Goal: Task Accomplishment & Management: Manage account settings

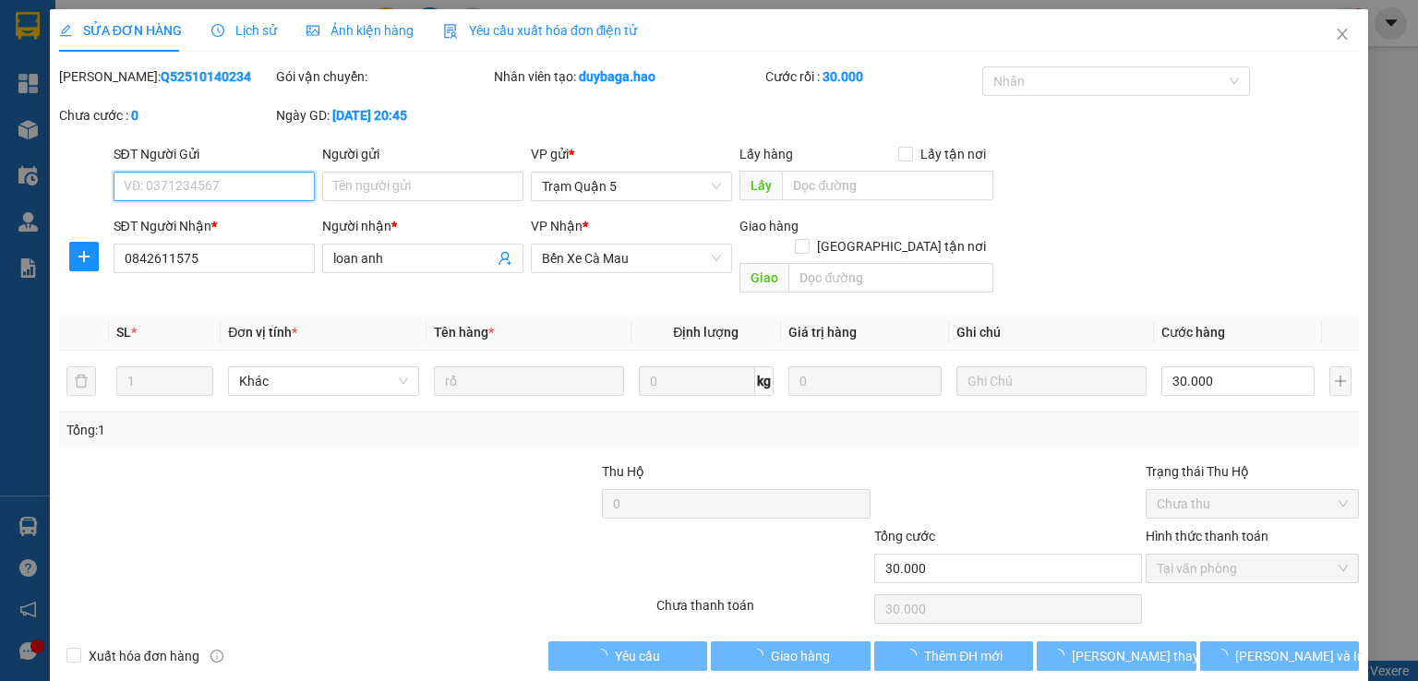
type input "0842611575"
type input "loan anh"
type input "30.000"
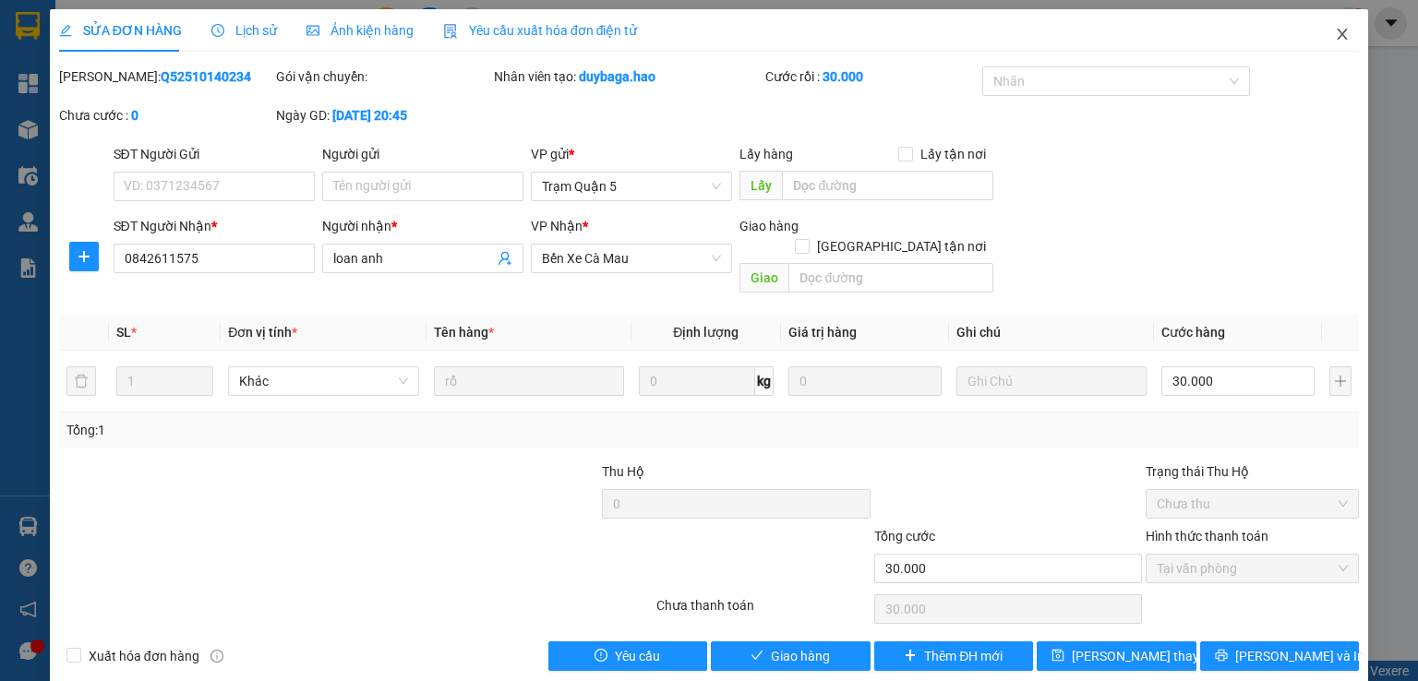
click at [1335, 30] on icon "close" at bounding box center [1342, 34] width 15 height 15
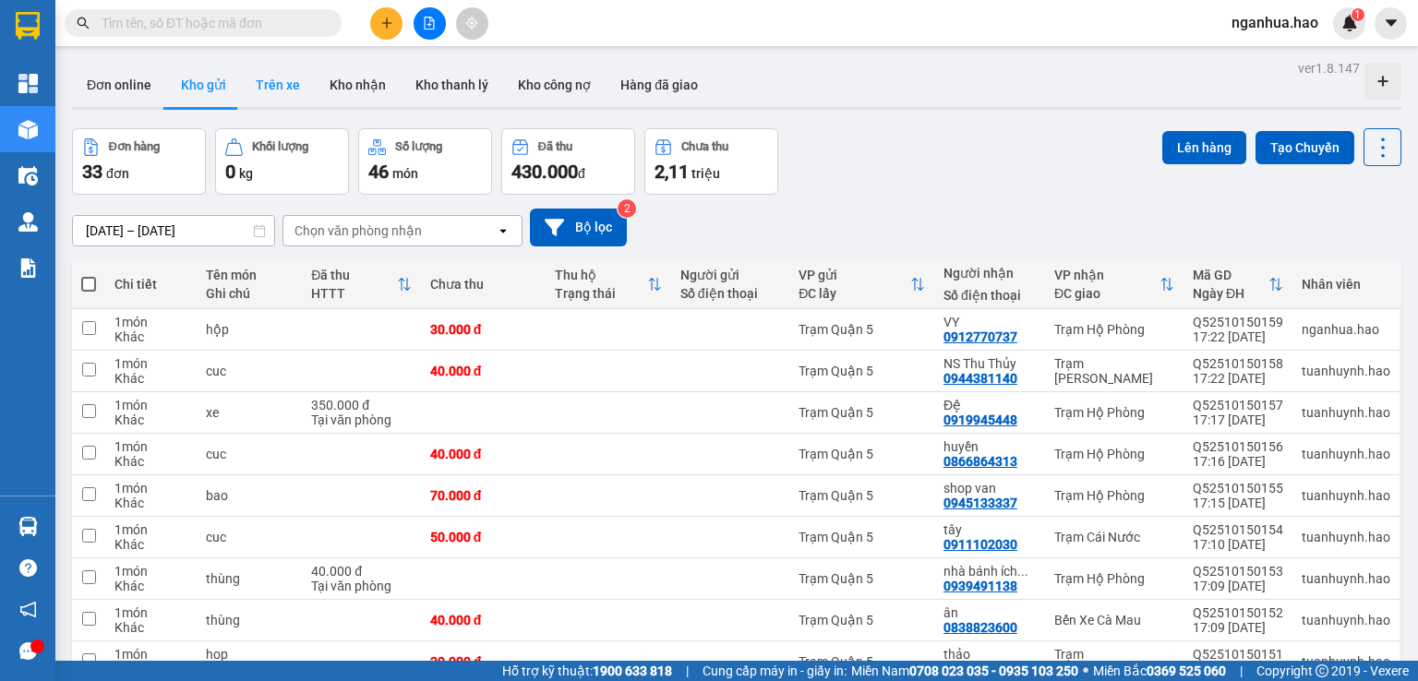
click at [271, 86] on button "Trên xe" at bounding box center [278, 85] width 74 height 44
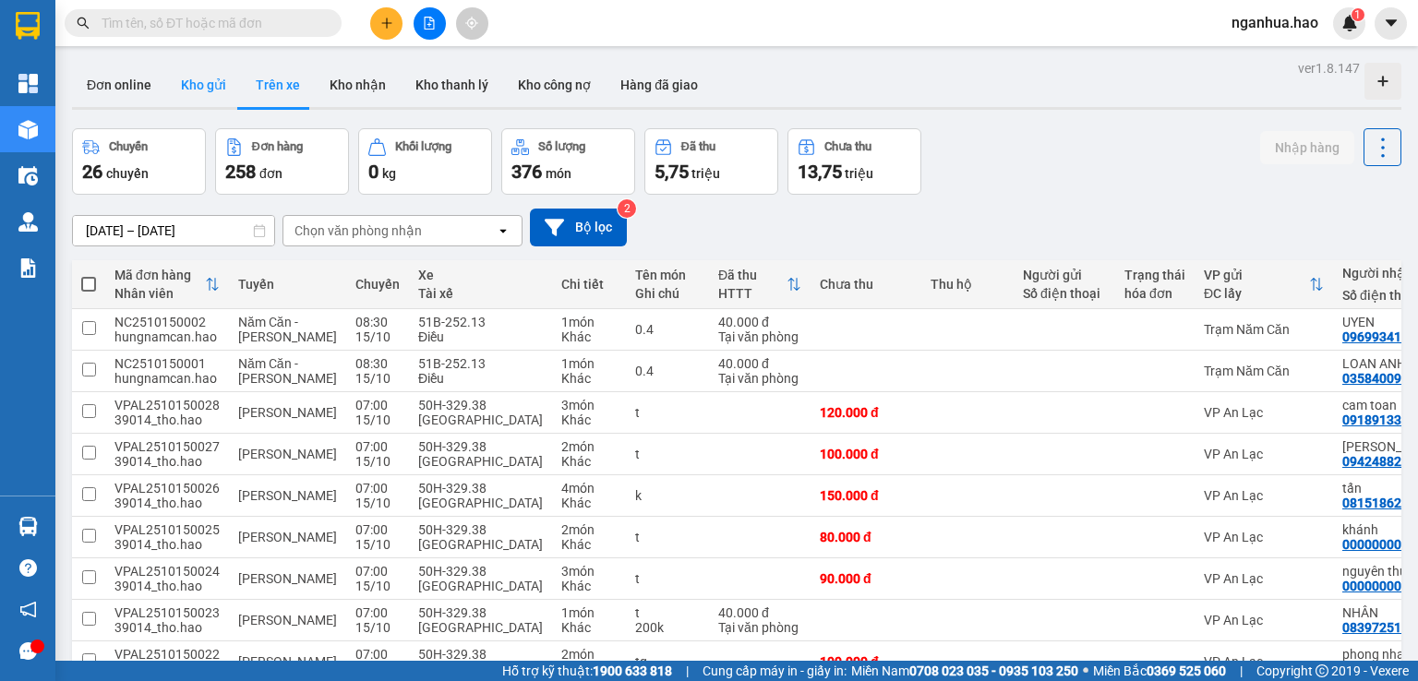
click at [200, 86] on button "Kho gửi" at bounding box center [203, 85] width 75 height 44
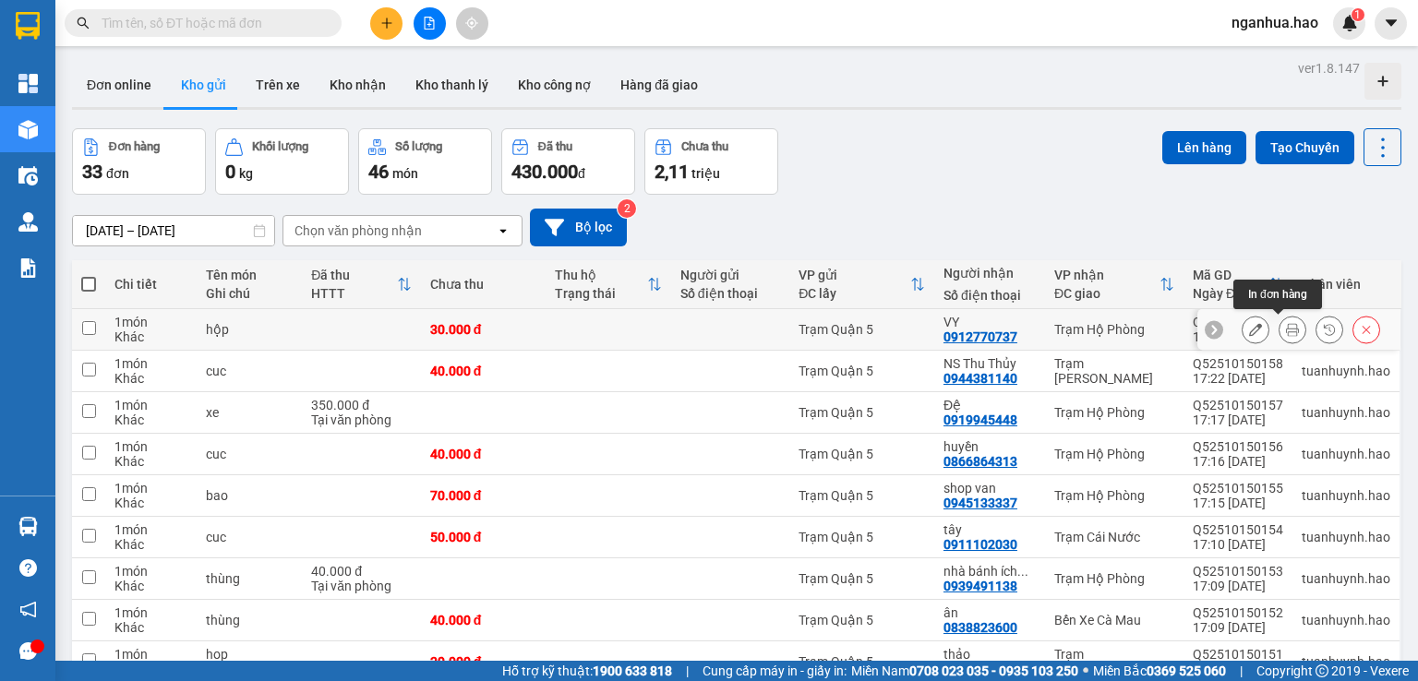
click at [1286, 324] on icon at bounding box center [1292, 329] width 13 height 13
